Goal: Use online tool/utility

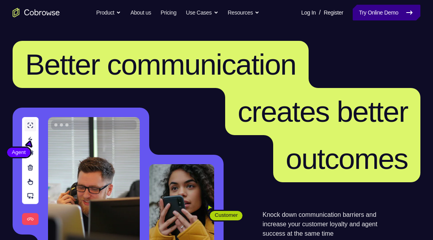
click at [394, 13] on link "Try Online Demo" at bounding box center [387, 13] width 68 height 16
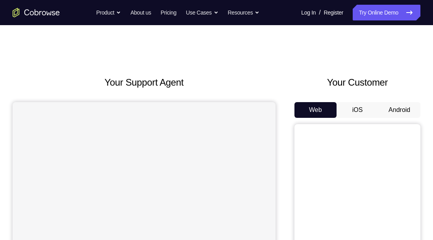
click at [407, 110] on button "Android" at bounding box center [399, 110] width 42 height 16
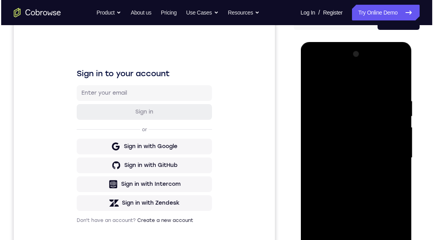
scroll to position [137, 0]
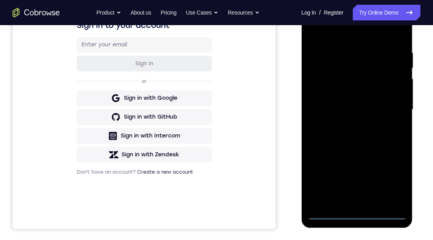
click at [357, 219] on div at bounding box center [356, 110] width 99 height 220
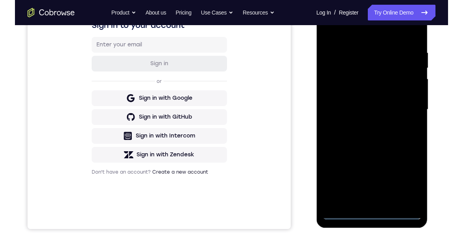
scroll to position [139, 0]
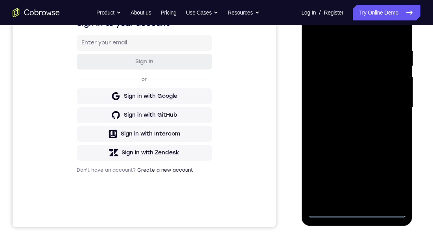
click at [391, 178] on div at bounding box center [356, 108] width 99 height 220
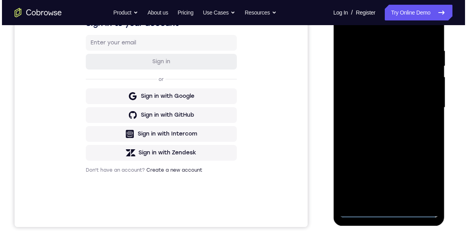
click at [404, 34] on div at bounding box center [388, 108] width 99 height 220
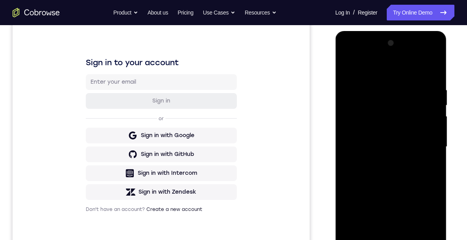
click at [423, 143] on div at bounding box center [390, 147] width 99 height 220
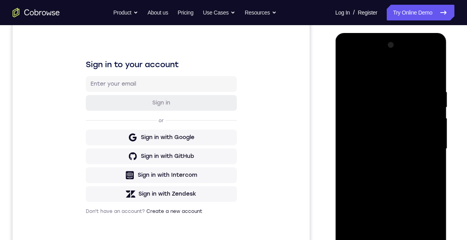
scroll to position [128, 0]
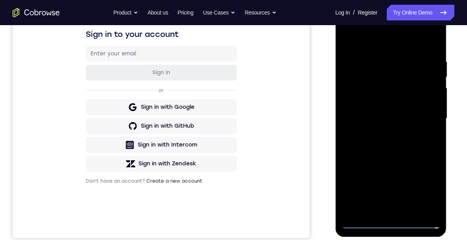
click at [383, 134] on div at bounding box center [390, 119] width 99 height 220
click at [401, 114] on div at bounding box center [390, 119] width 99 height 220
click at [410, 95] on div at bounding box center [390, 119] width 99 height 220
click at [418, 120] on div at bounding box center [390, 119] width 99 height 220
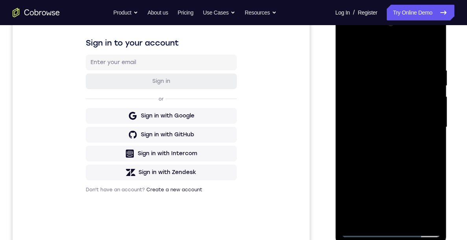
scroll to position [130, 0]
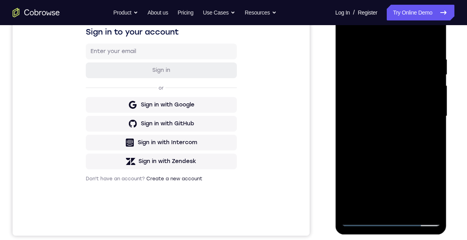
click at [408, 149] on div at bounding box center [390, 116] width 99 height 220
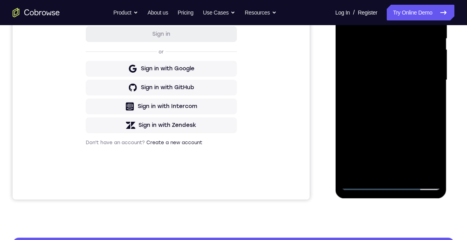
click at [408, 174] on div at bounding box center [390, 80] width 99 height 220
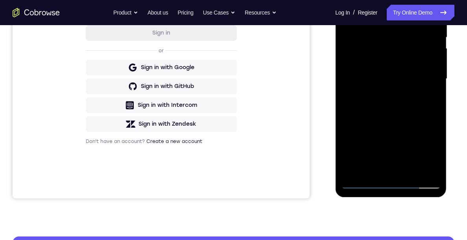
click at [405, 123] on div at bounding box center [390, 79] width 99 height 220
click at [412, 140] on div at bounding box center [390, 79] width 99 height 220
click at [382, 168] on div at bounding box center [390, 79] width 99 height 220
click at [433, 153] on div at bounding box center [390, 79] width 99 height 220
click at [433, 154] on div at bounding box center [390, 79] width 99 height 220
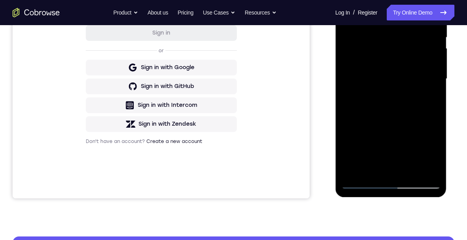
click at [433, 154] on div at bounding box center [390, 79] width 99 height 220
click at [433, 153] on div at bounding box center [390, 79] width 99 height 220
click at [433, 154] on div at bounding box center [390, 79] width 99 height 220
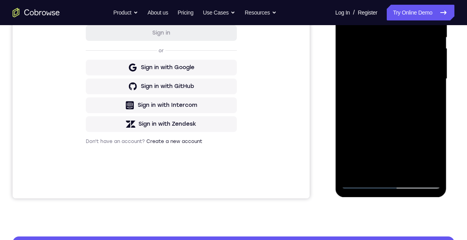
click at [433, 155] on div at bounding box center [390, 79] width 99 height 220
click at [431, 98] on div at bounding box center [390, 79] width 99 height 220
click at [428, 100] on div at bounding box center [390, 79] width 99 height 220
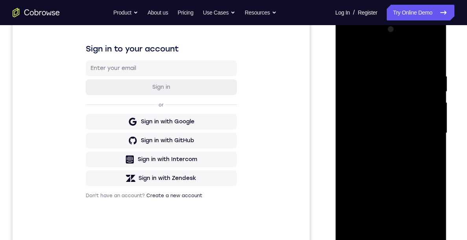
click at [343, 54] on div at bounding box center [390, 133] width 99 height 220
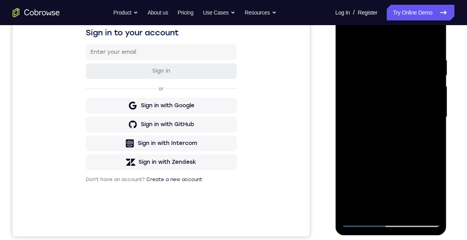
scroll to position [151, 0]
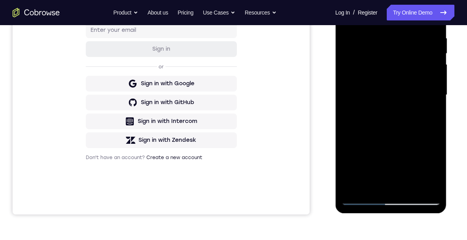
click at [412, 111] on div at bounding box center [390, 95] width 99 height 220
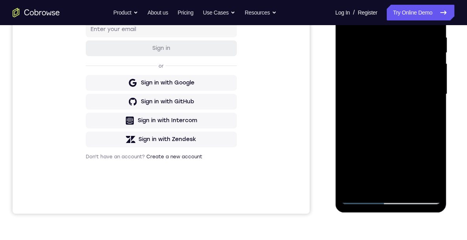
click at [386, 185] on div at bounding box center [390, 94] width 99 height 220
click at [431, 112] on div at bounding box center [390, 94] width 99 height 220
click at [431, 114] on div at bounding box center [390, 94] width 99 height 220
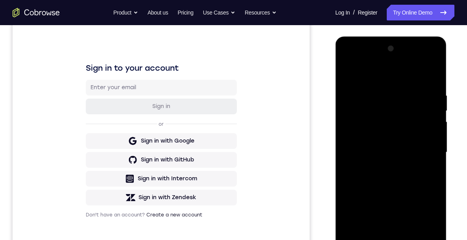
click at [349, 73] on div at bounding box center [390, 153] width 99 height 220
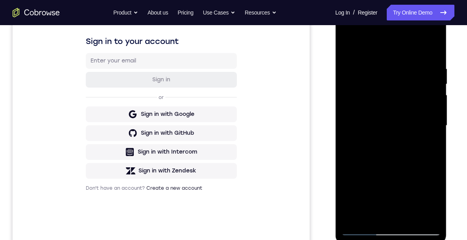
scroll to position [170, 0]
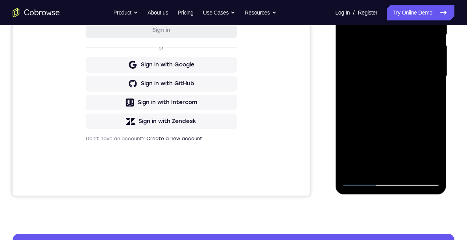
click at [409, 112] on div at bounding box center [390, 76] width 99 height 220
click at [427, 95] on div at bounding box center [390, 76] width 99 height 220
click at [395, 111] on div at bounding box center [390, 76] width 99 height 220
click at [429, 97] on div at bounding box center [390, 76] width 99 height 220
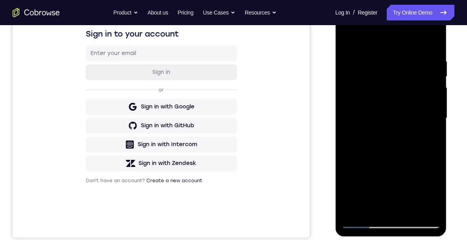
click at [349, 39] on div at bounding box center [390, 118] width 99 height 220
click at [410, 174] on div at bounding box center [390, 118] width 99 height 220
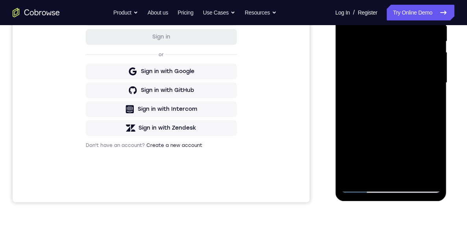
scroll to position [128, 0]
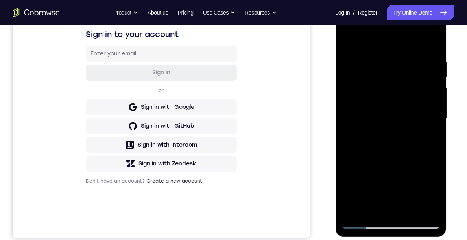
click at [346, 43] on div at bounding box center [390, 119] width 99 height 220
click at [410, 153] on div at bounding box center [390, 119] width 99 height 220
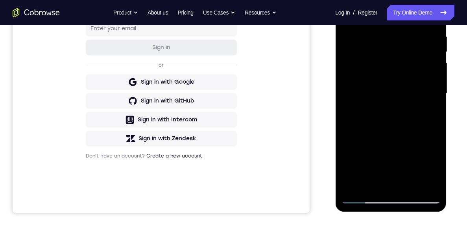
scroll to position [156, 0]
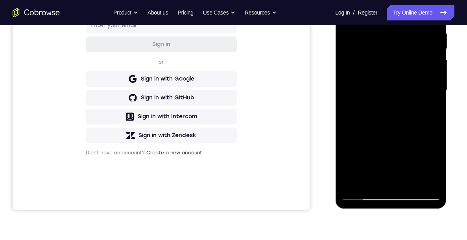
click at [428, 111] on div at bounding box center [390, 90] width 99 height 220
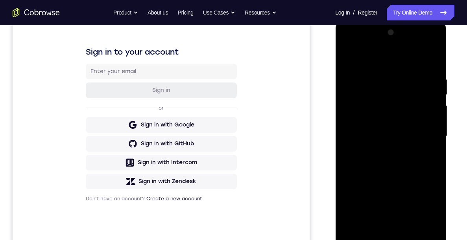
scroll to position [104, 0]
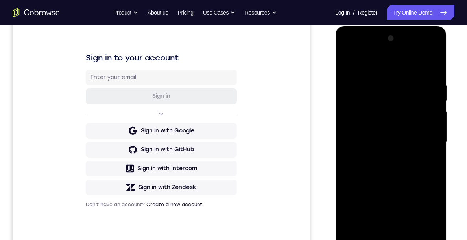
click at [349, 67] on div at bounding box center [390, 142] width 99 height 220
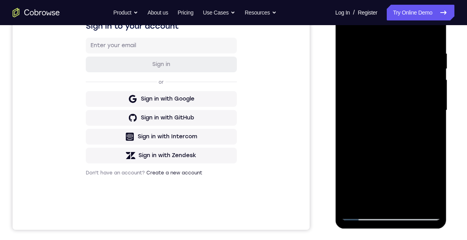
click at [414, 147] on div at bounding box center [390, 110] width 99 height 220
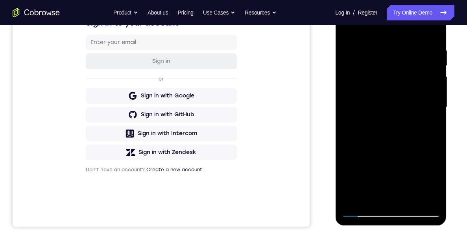
click at [388, 198] on div at bounding box center [390, 107] width 99 height 220
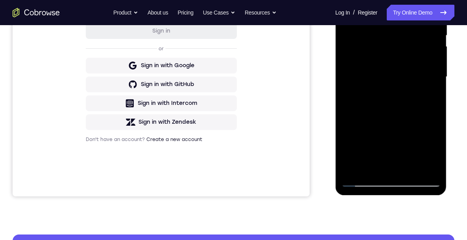
click at [397, 114] on div at bounding box center [390, 77] width 99 height 220
click at [371, 166] on div at bounding box center [390, 77] width 99 height 220
click at [433, 124] on div at bounding box center [390, 77] width 99 height 220
click at [431, 124] on div at bounding box center [390, 77] width 99 height 220
click at [433, 124] on div at bounding box center [390, 77] width 99 height 220
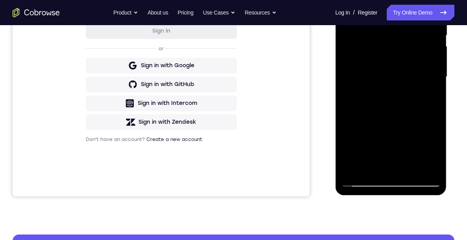
click at [433, 124] on div at bounding box center [390, 77] width 99 height 220
click at [429, 91] on div at bounding box center [390, 77] width 99 height 220
click at [429, 97] on div at bounding box center [390, 77] width 99 height 220
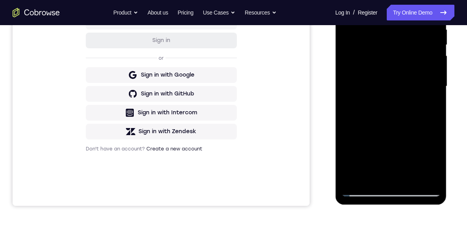
scroll to position [111, 0]
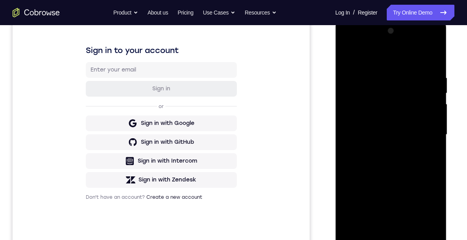
click at [345, 56] on div at bounding box center [390, 135] width 99 height 220
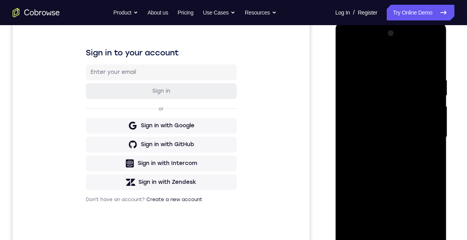
scroll to position [139, 0]
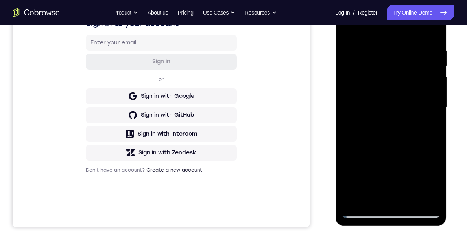
click at [418, 159] on div at bounding box center [390, 108] width 99 height 220
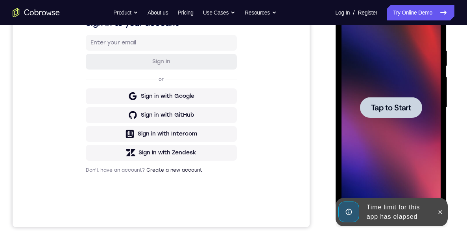
click at [404, 108] on span "Tap to Start" at bounding box center [391, 108] width 40 height 8
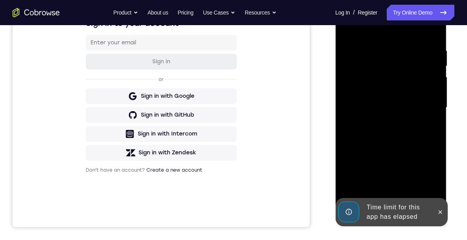
scroll to position [185, 0]
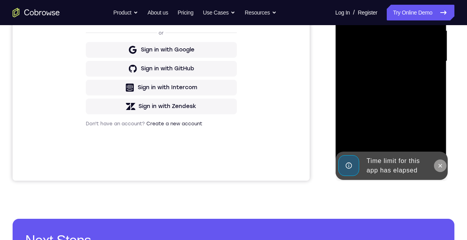
click at [433, 166] on button at bounding box center [440, 166] width 13 height 13
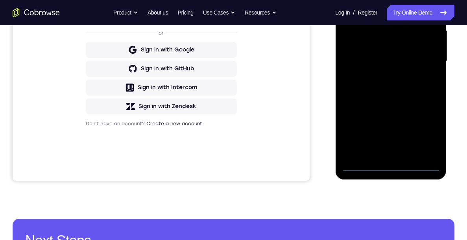
click at [393, 170] on div at bounding box center [390, 61] width 99 height 220
click at [430, 135] on div at bounding box center [390, 61] width 99 height 220
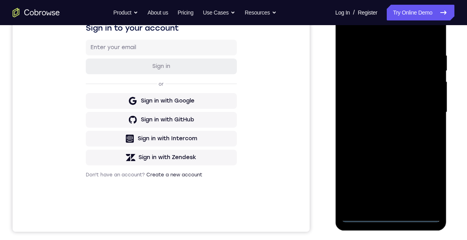
click at [414, 35] on div at bounding box center [390, 112] width 99 height 220
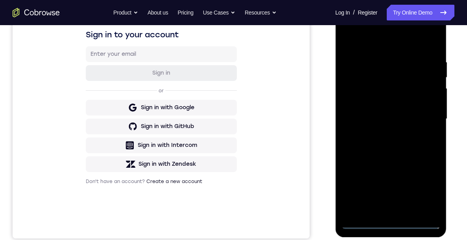
click at [428, 117] on div at bounding box center [390, 119] width 99 height 220
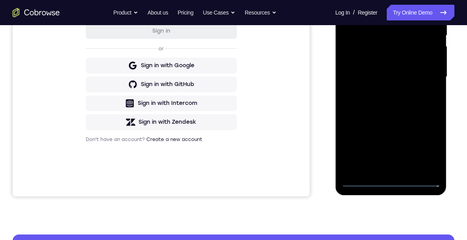
click at [383, 171] on div at bounding box center [390, 77] width 99 height 220
click at [414, 68] on div at bounding box center [390, 77] width 99 height 220
click at [414, 58] on div at bounding box center [390, 77] width 99 height 220
click at [413, 81] on div at bounding box center [390, 77] width 99 height 220
click at [420, 106] on div at bounding box center [390, 77] width 99 height 220
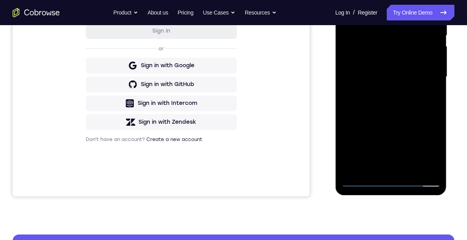
click at [420, 109] on div at bounding box center [390, 77] width 99 height 220
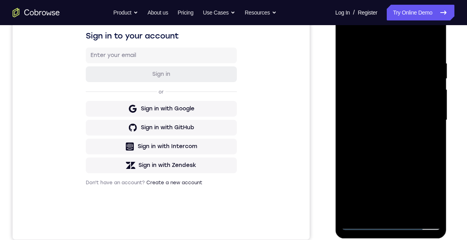
click at [383, 59] on div at bounding box center [390, 120] width 99 height 220
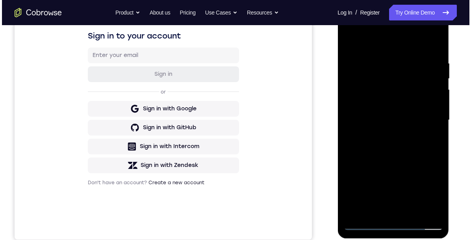
scroll to position [125, 0]
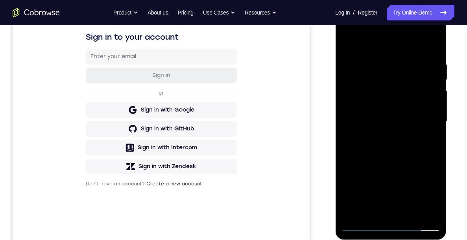
click at [430, 152] on div at bounding box center [390, 121] width 99 height 220
click at [342, 125] on div at bounding box center [390, 121] width 99 height 220
click at [336, 139] on div at bounding box center [390, 123] width 111 height 235
click at [343, 122] on div at bounding box center [390, 121] width 99 height 220
click at [345, 123] on div at bounding box center [390, 121] width 99 height 220
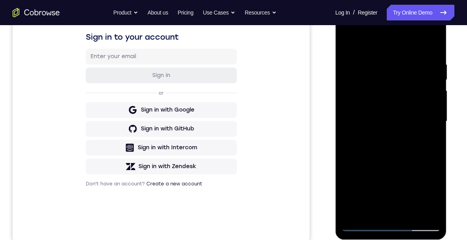
click at [433, 168] on div at bounding box center [390, 121] width 99 height 220
click at [431, 160] on div at bounding box center [390, 121] width 99 height 220
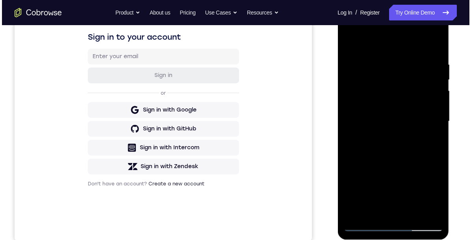
click at [431, 161] on div at bounding box center [392, 121] width 99 height 220
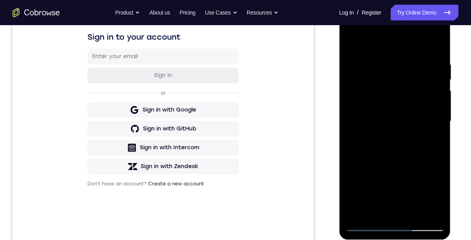
scroll to position [163, 0]
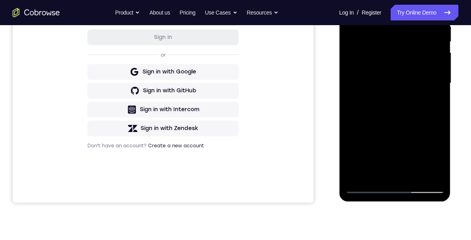
click at [403, 171] on div at bounding box center [394, 83] width 99 height 220
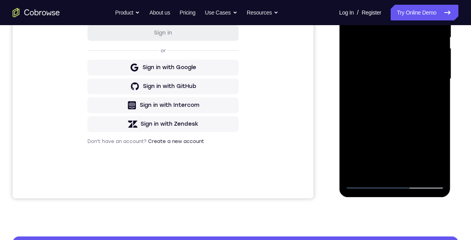
click at [397, 115] on div at bounding box center [394, 79] width 99 height 220
click at [416, 113] on div at bounding box center [394, 79] width 99 height 220
click at [419, 95] on div at bounding box center [394, 79] width 99 height 220
click at [371, 168] on div at bounding box center [394, 79] width 99 height 220
click at [433, 155] on div at bounding box center [394, 79] width 99 height 220
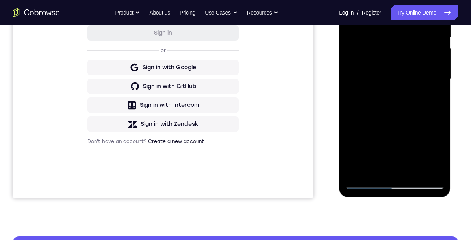
click at [433, 153] on div at bounding box center [394, 79] width 99 height 220
click at [419, 90] on div at bounding box center [394, 79] width 99 height 220
click at [386, 170] on div at bounding box center [394, 79] width 99 height 220
click at [425, 72] on div at bounding box center [394, 79] width 99 height 220
click at [349, 129] on div at bounding box center [394, 79] width 99 height 220
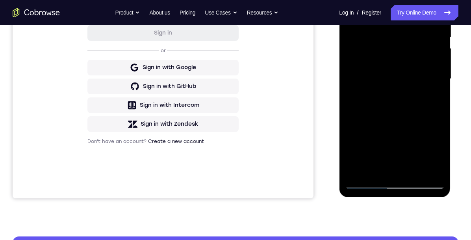
click at [387, 170] on div at bounding box center [394, 79] width 99 height 220
click at [425, 61] on div at bounding box center [394, 79] width 99 height 220
click at [415, 169] on div at bounding box center [394, 79] width 99 height 220
click at [412, 122] on div at bounding box center [394, 79] width 99 height 220
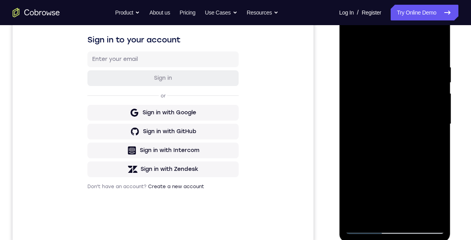
click at [394, 55] on div at bounding box center [394, 124] width 99 height 220
click at [389, 122] on div at bounding box center [394, 125] width 99 height 220
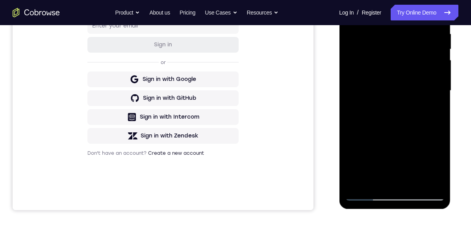
click at [390, 180] on div at bounding box center [394, 91] width 99 height 220
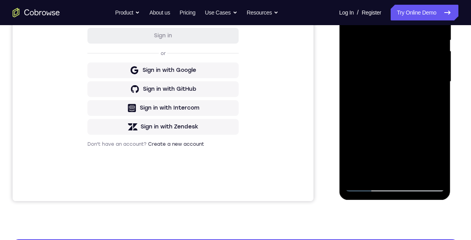
click at [397, 116] on div at bounding box center [394, 82] width 99 height 220
click at [397, 118] on div at bounding box center [394, 82] width 99 height 220
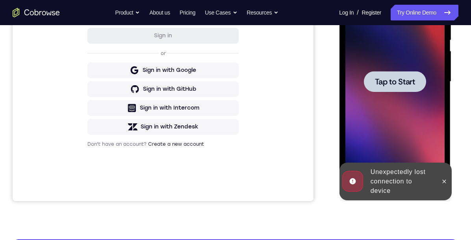
click at [407, 85] on span "Tap to Start" at bounding box center [394, 82] width 40 height 8
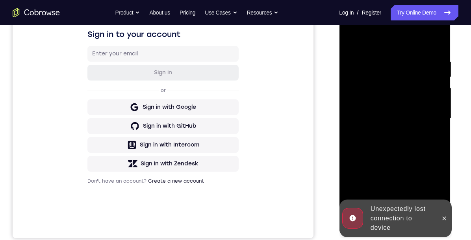
scroll to position [166, 0]
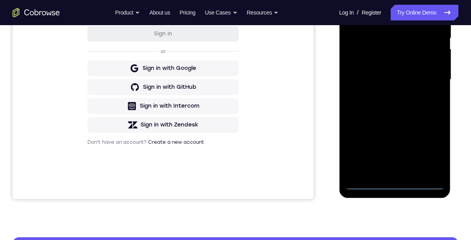
click at [395, 186] on div at bounding box center [394, 80] width 99 height 220
click at [433, 150] on div at bounding box center [394, 80] width 99 height 220
click at [430, 151] on div at bounding box center [394, 80] width 99 height 220
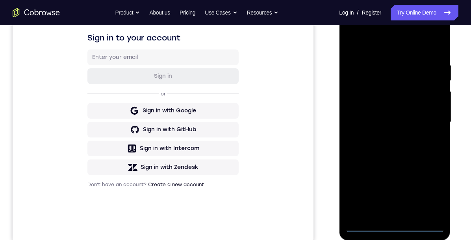
scroll to position [124, 0]
click at [412, 44] on div at bounding box center [394, 123] width 99 height 220
click at [428, 121] on div at bounding box center [394, 123] width 99 height 220
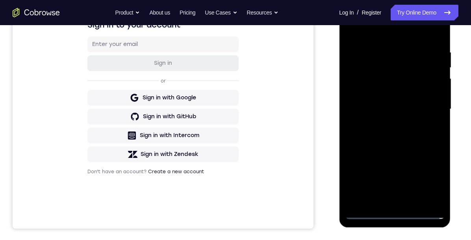
click at [389, 121] on div at bounding box center [394, 109] width 99 height 220
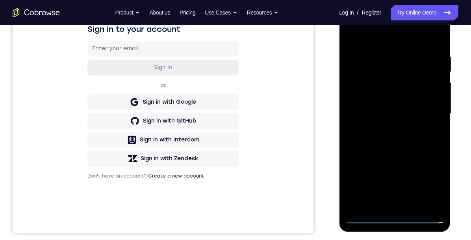
click at [412, 109] on div at bounding box center [394, 114] width 99 height 220
click at [412, 97] on div at bounding box center [394, 114] width 99 height 220
click at [421, 111] on div at bounding box center [394, 114] width 99 height 220
click at [418, 144] on div at bounding box center [394, 114] width 99 height 220
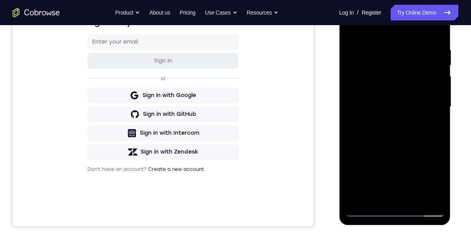
scroll to position [157, 0]
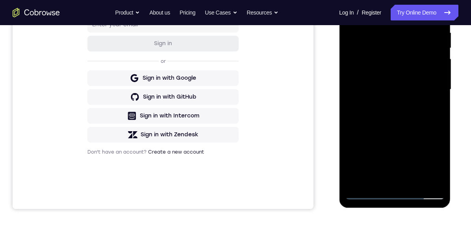
click at [376, 185] on div at bounding box center [394, 90] width 99 height 220
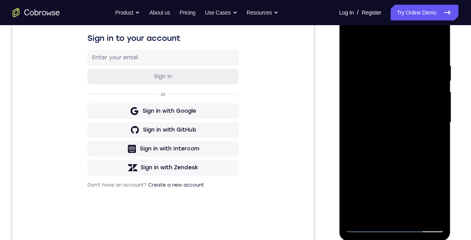
click at [418, 41] on div at bounding box center [394, 123] width 99 height 220
click at [390, 89] on div at bounding box center [394, 123] width 99 height 220
click at [417, 73] on div at bounding box center [394, 123] width 99 height 220
click at [412, 166] on div at bounding box center [394, 123] width 99 height 220
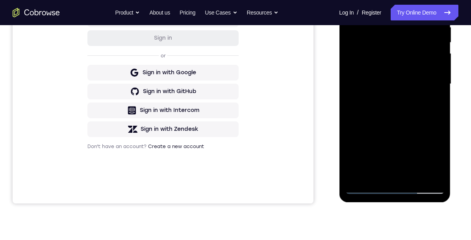
click at [392, 174] on div at bounding box center [394, 84] width 99 height 220
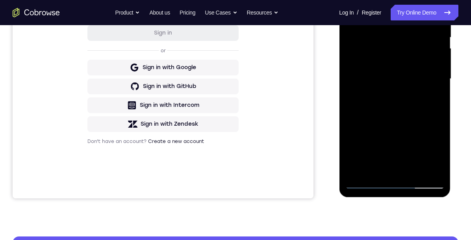
click at [397, 115] on div at bounding box center [394, 79] width 99 height 220
click at [418, 115] on div at bounding box center [394, 79] width 99 height 220
click at [394, 113] on div at bounding box center [394, 79] width 99 height 220
click at [433, 154] on div at bounding box center [394, 79] width 99 height 220
click at [427, 114] on div at bounding box center [394, 79] width 99 height 220
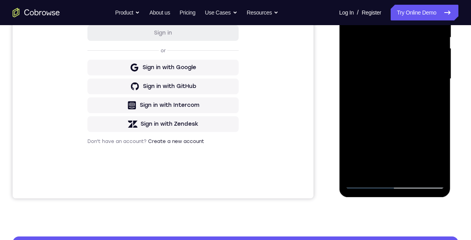
click at [375, 170] on div at bounding box center [394, 79] width 99 height 220
click at [407, 148] on div at bounding box center [394, 79] width 99 height 220
click at [432, 94] on div at bounding box center [394, 79] width 99 height 220
click at [353, 1] on div at bounding box center [394, 79] width 99 height 220
click at [354, 2] on div at bounding box center [394, 79] width 99 height 220
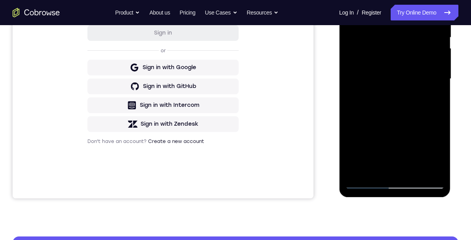
click at [433, 45] on div at bounding box center [394, 79] width 99 height 220
click at [433, 48] on div at bounding box center [394, 79] width 99 height 220
click at [433, 82] on div at bounding box center [394, 79] width 99 height 220
click at [433, 70] on div at bounding box center [394, 79] width 99 height 220
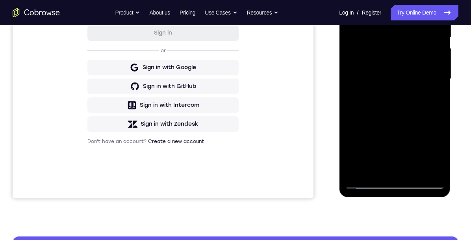
click at [433, 62] on div at bounding box center [394, 79] width 99 height 220
click at [433, 60] on div at bounding box center [394, 79] width 99 height 220
click at [433, 67] on div at bounding box center [394, 79] width 99 height 220
click at [433, 56] on div at bounding box center [394, 79] width 99 height 220
click at [433, 63] on div at bounding box center [394, 79] width 99 height 220
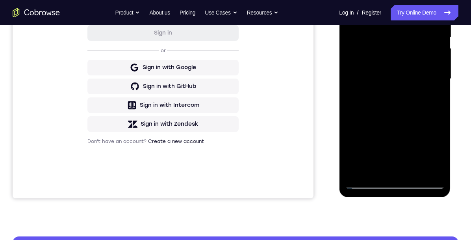
click at [433, 56] on div at bounding box center [394, 79] width 99 height 220
click at [433, 62] on div at bounding box center [394, 79] width 99 height 220
click at [433, 56] on div at bounding box center [394, 79] width 99 height 220
click at [433, 60] on div at bounding box center [394, 79] width 99 height 220
click at [433, 63] on div at bounding box center [394, 79] width 99 height 220
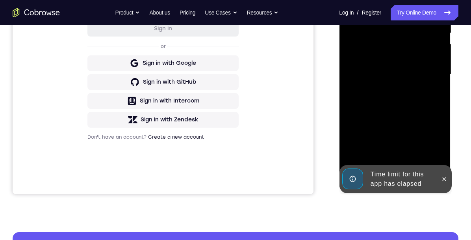
scroll to position [184, 0]
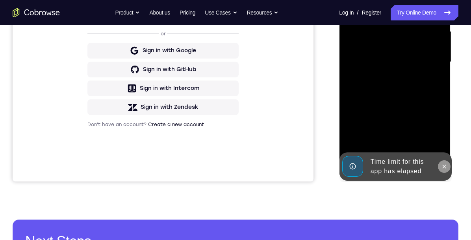
click at [433, 165] on icon at bounding box center [443, 167] width 6 height 6
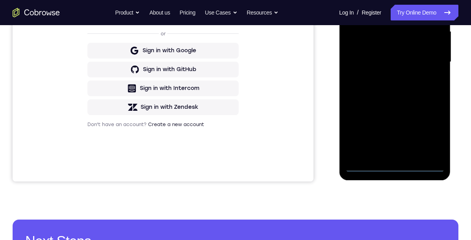
click at [396, 167] on div at bounding box center [394, 62] width 99 height 220
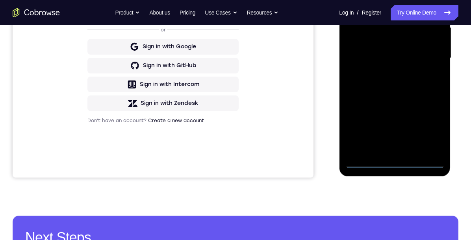
click at [431, 130] on div at bounding box center [394, 58] width 99 height 220
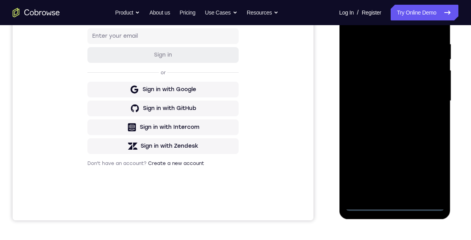
scroll to position [126, 0]
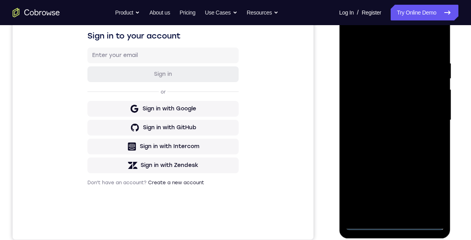
click at [412, 46] on div at bounding box center [394, 120] width 99 height 220
click at [431, 118] on div at bounding box center [394, 120] width 99 height 220
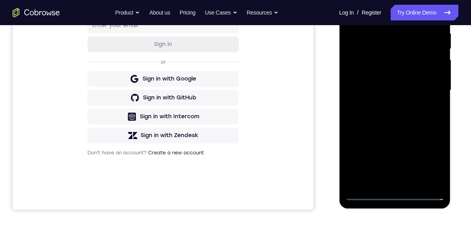
click at [388, 183] on div at bounding box center [394, 90] width 99 height 220
click at [411, 81] on div at bounding box center [394, 90] width 99 height 220
click at [405, 76] on div at bounding box center [394, 90] width 99 height 220
click at [419, 90] on div at bounding box center [394, 90] width 99 height 220
click at [422, 122] on div at bounding box center [394, 90] width 99 height 220
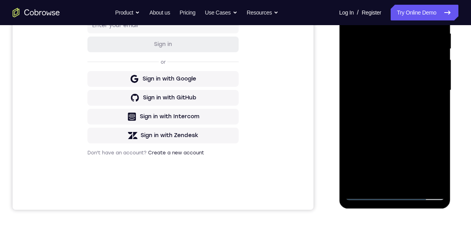
click at [433, 125] on div at bounding box center [394, 90] width 99 height 220
click at [433, 124] on div at bounding box center [394, 90] width 99 height 220
click at [433, 122] on div at bounding box center [394, 90] width 99 height 220
click at [433, 124] on div at bounding box center [394, 90] width 99 height 220
click at [433, 126] on div at bounding box center [394, 90] width 99 height 220
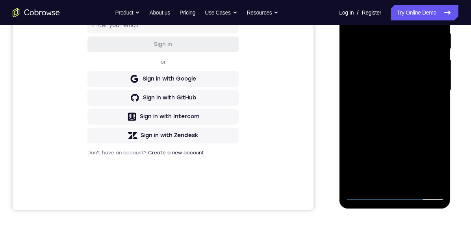
click at [433, 125] on div at bounding box center [394, 90] width 99 height 220
click at [433, 124] on div at bounding box center [394, 90] width 99 height 220
click at [433, 125] on div at bounding box center [394, 90] width 99 height 220
click at [433, 121] on div at bounding box center [394, 90] width 99 height 220
click at [433, 125] on div at bounding box center [394, 90] width 99 height 220
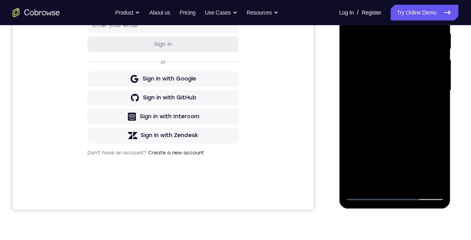
click at [433, 125] on div at bounding box center [394, 90] width 99 height 220
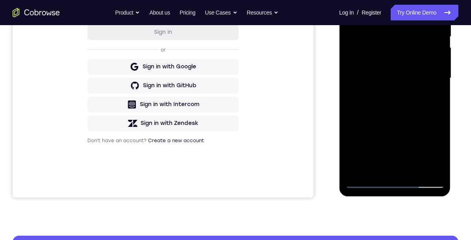
scroll to position [168, 0]
click at [433, 68] on div at bounding box center [394, 78] width 99 height 220
click at [433, 83] on div at bounding box center [394, 78] width 99 height 220
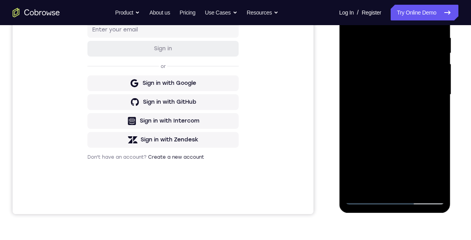
click at [433, 101] on div at bounding box center [394, 95] width 99 height 220
click at [412, 187] on div at bounding box center [394, 95] width 99 height 220
click at [411, 135] on div at bounding box center [394, 95] width 99 height 220
click at [413, 146] on div at bounding box center [394, 95] width 99 height 220
click at [424, 129] on div at bounding box center [394, 95] width 99 height 220
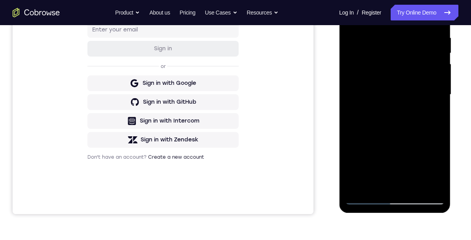
click at [433, 170] on div at bounding box center [394, 95] width 99 height 220
click at [369, 129] on div at bounding box center [394, 95] width 99 height 220
click at [433, 115] on div at bounding box center [394, 95] width 99 height 220
click at [433, 111] on div at bounding box center [394, 95] width 99 height 220
